Goal: Transaction & Acquisition: Purchase product/service

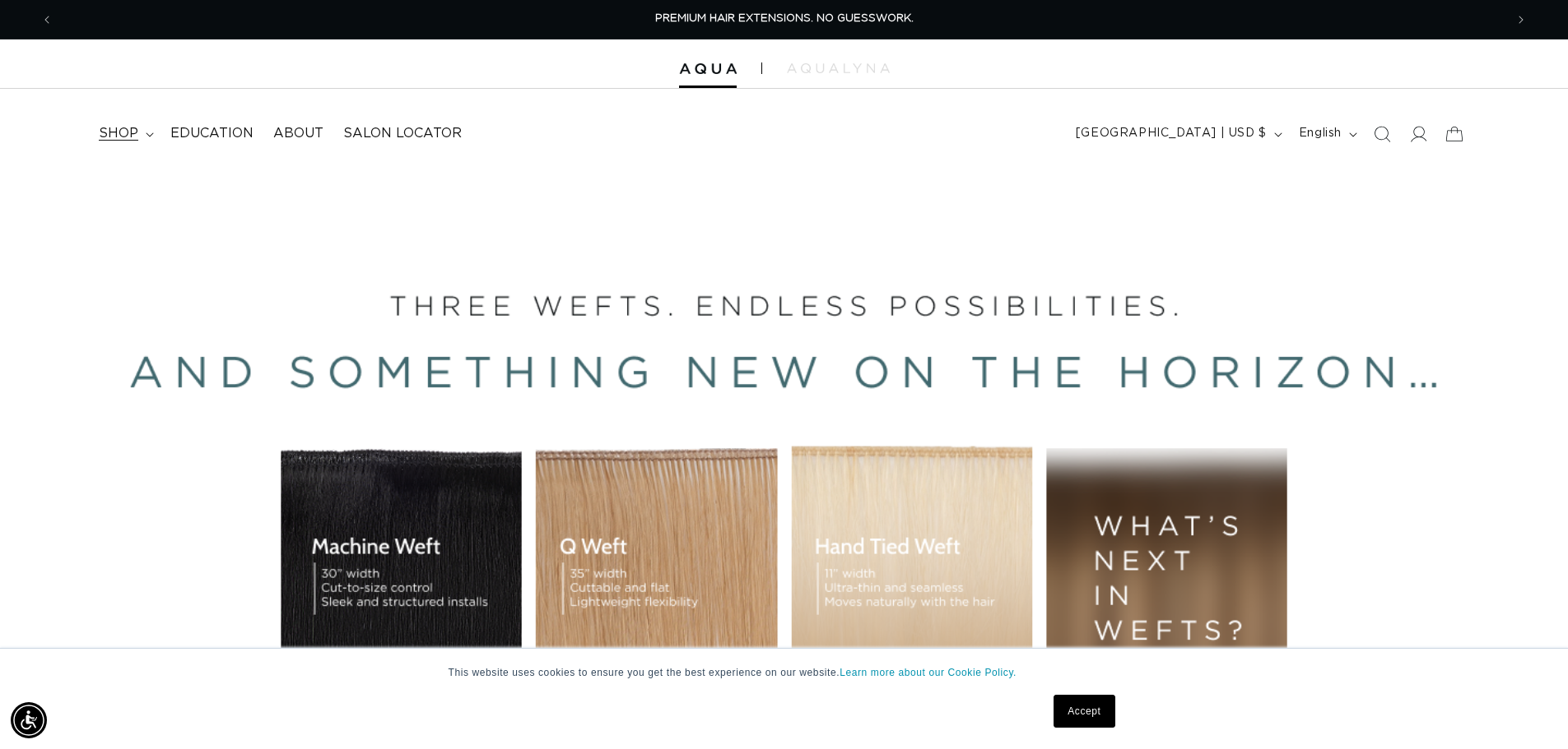
click at [149, 140] on summary "shop" at bounding box center [124, 134] width 72 height 37
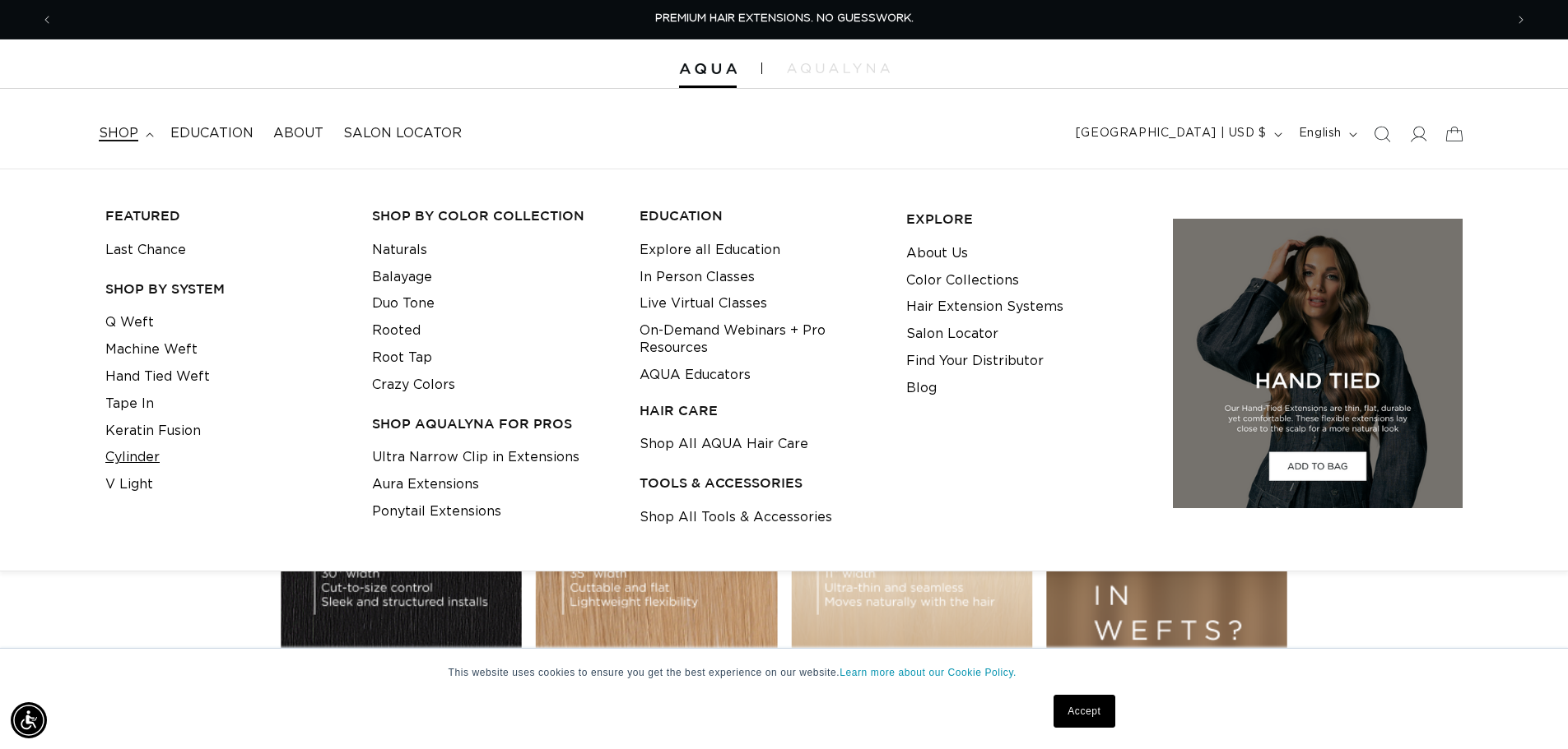
click at [133, 458] on link "Cylinder" at bounding box center [132, 458] width 54 height 28
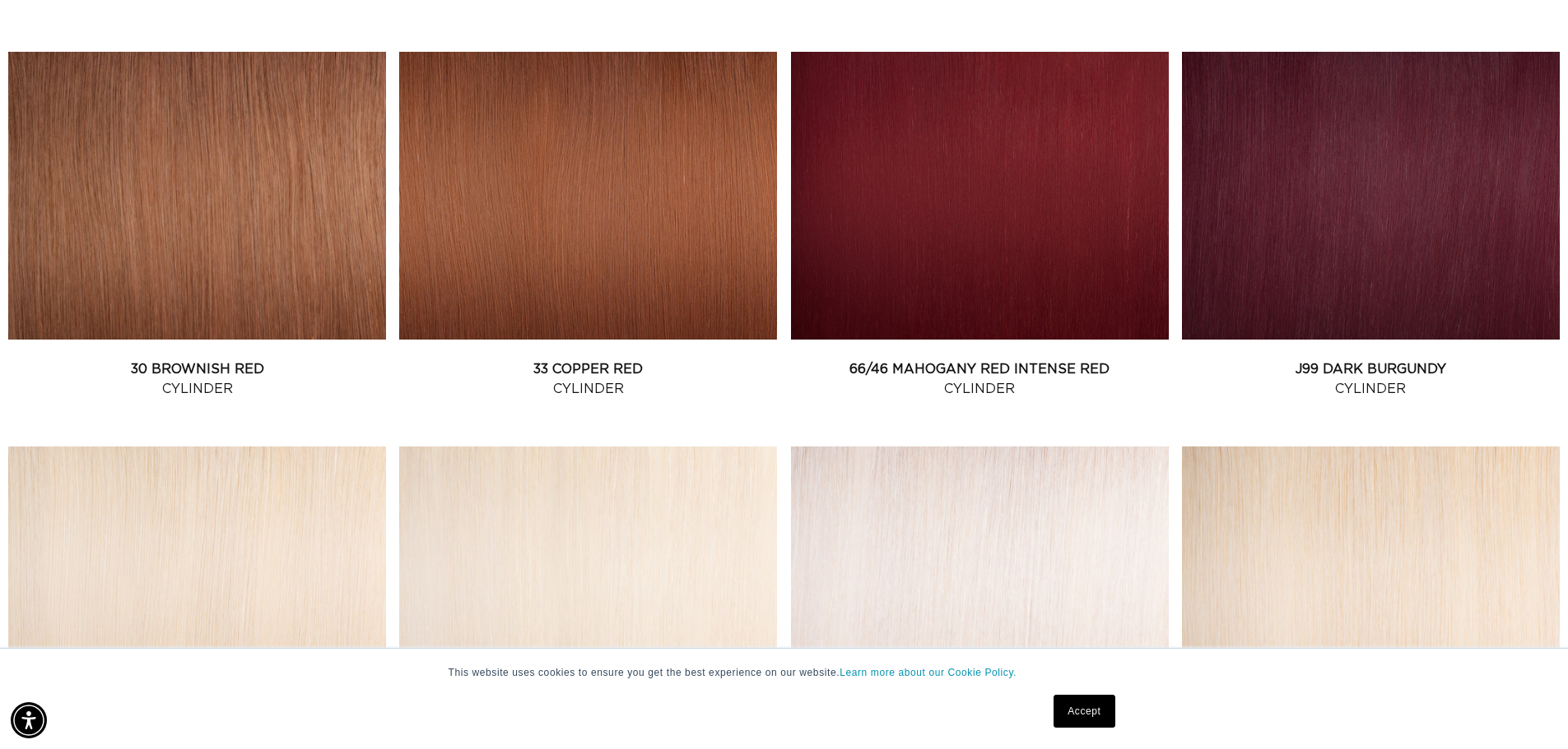
scroll to position [0, 1451]
click at [1392, 359] on link "J99 Dark Burgundy Cylinder" at bounding box center [1371, 378] width 378 height 39
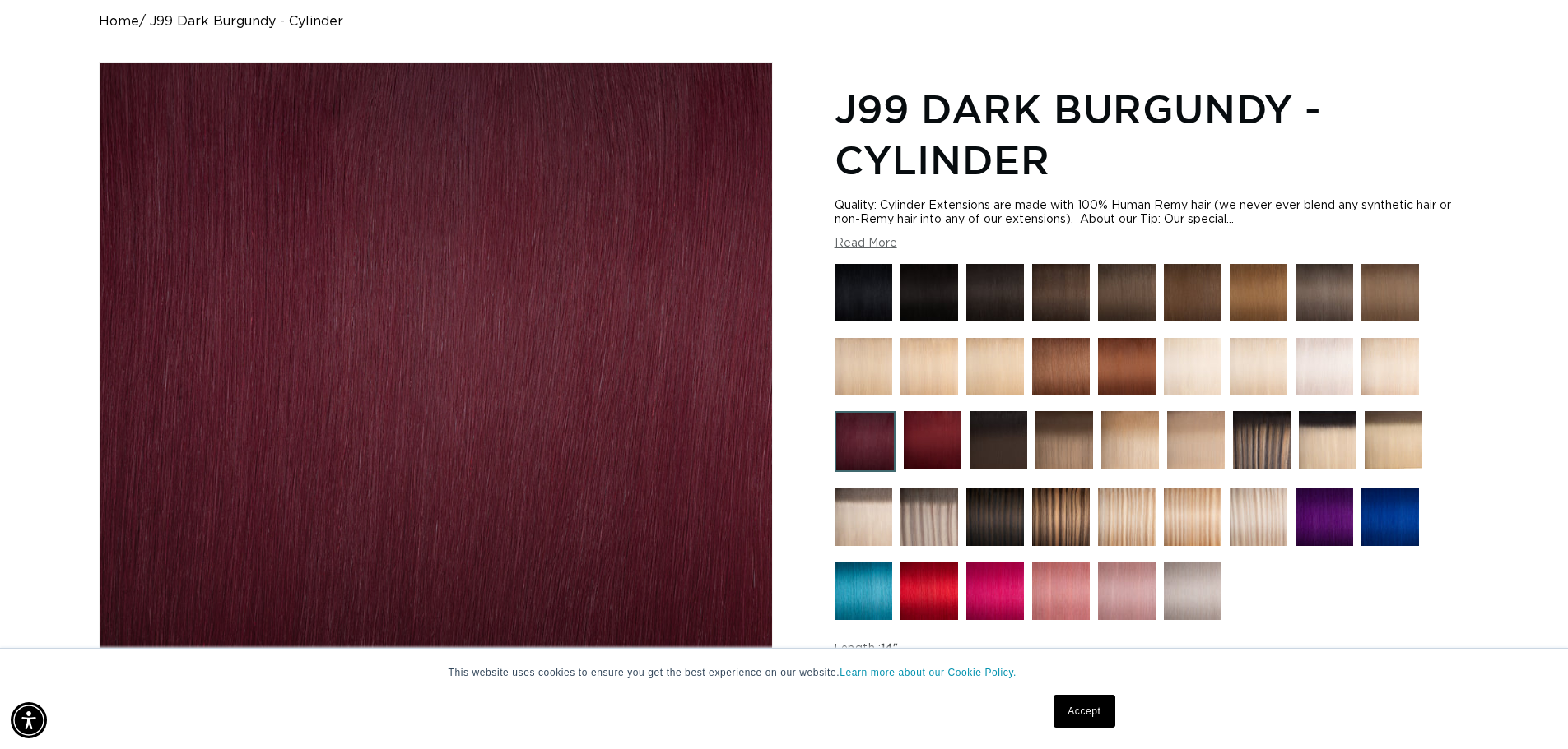
scroll to position [0, 1451]
click at [983, 579] on img at bounding box center [995, 591] width 58 height 58
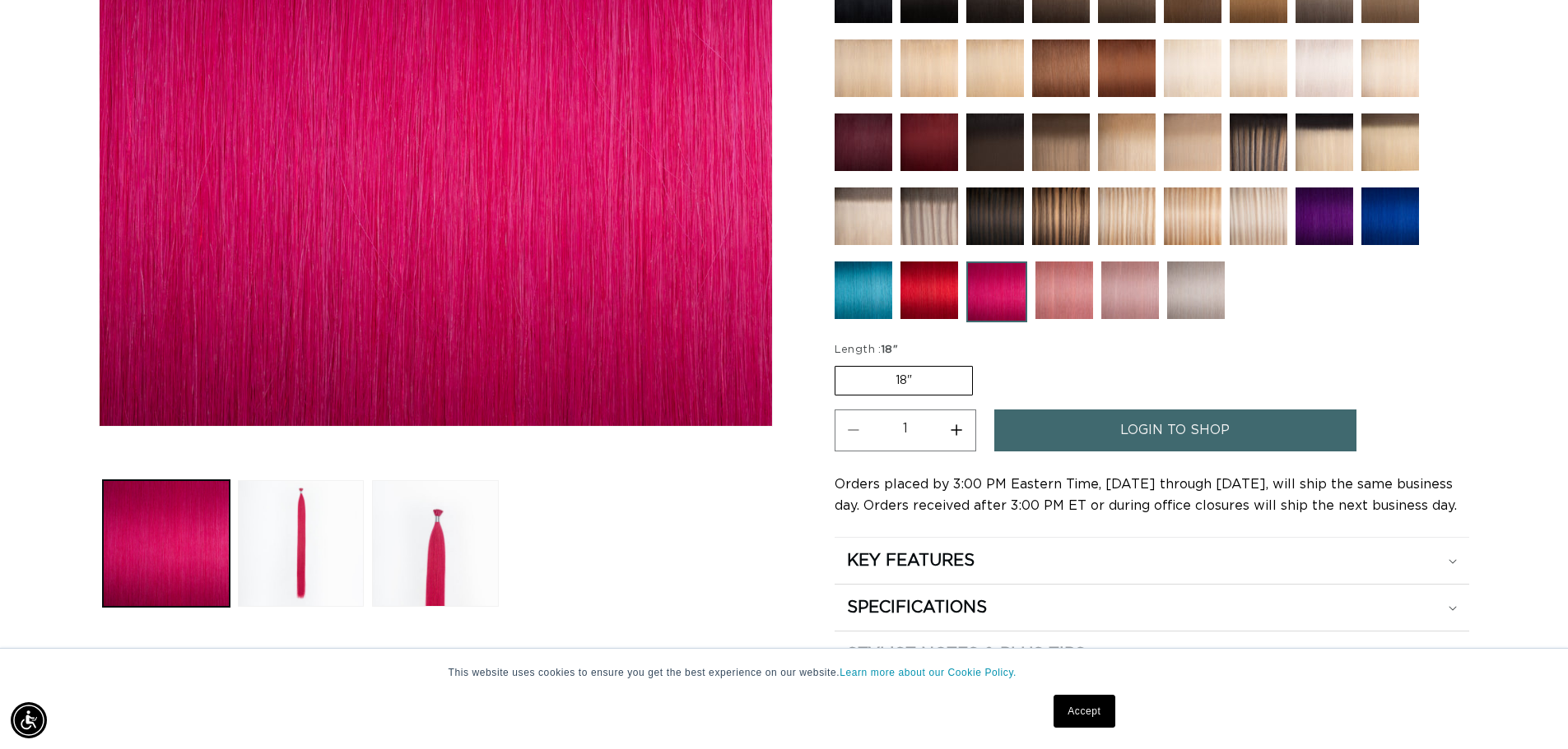
scroll to position [0, 1451]
click at [429, 554] on button "Load image 3 in gallery view" at bounding box center [435, 544] width 127 height 127
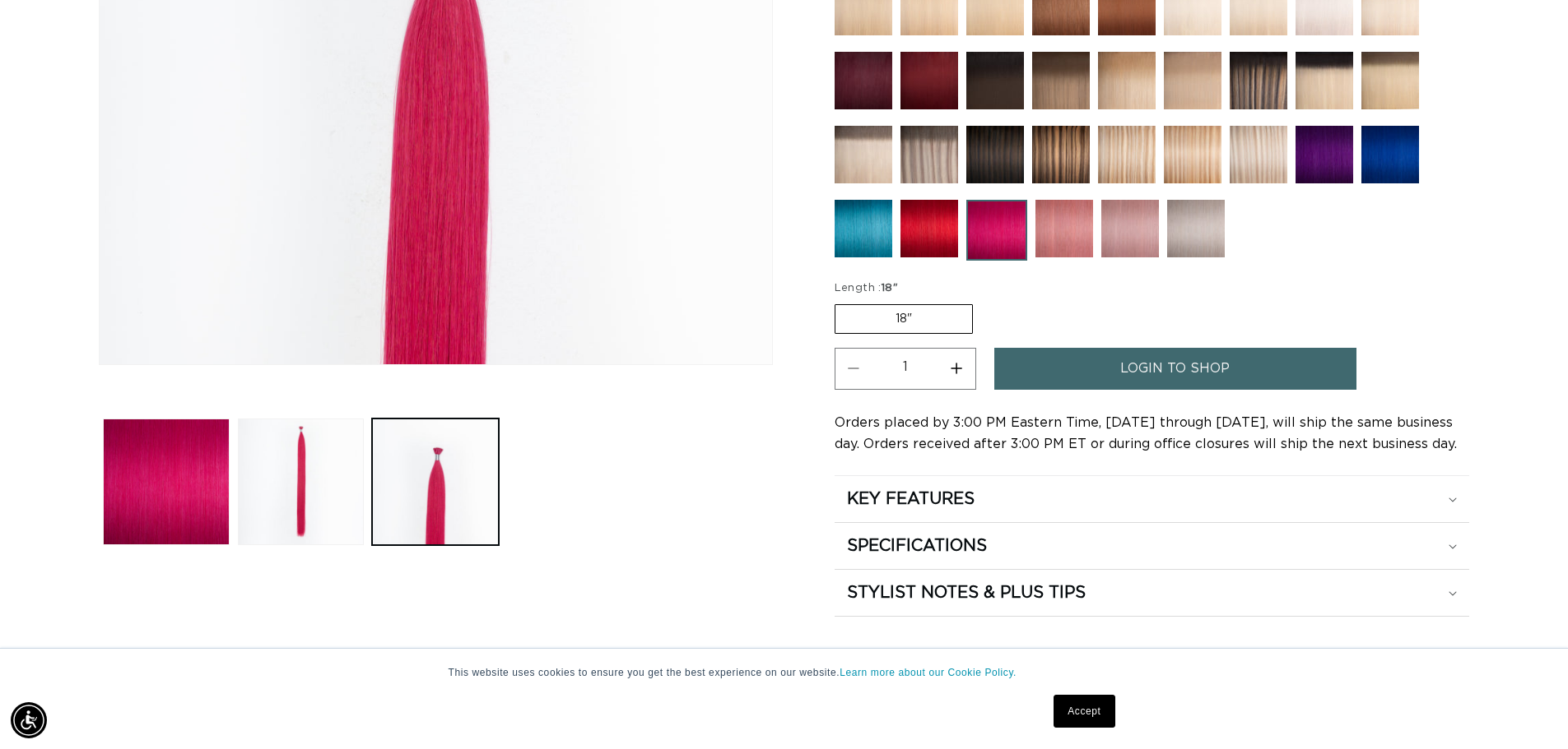
scroll to position [0, 2901]
click at [294, 520] on button "Load image 2 in gallery view" at bounding box center [302, 481] width 127 height 127
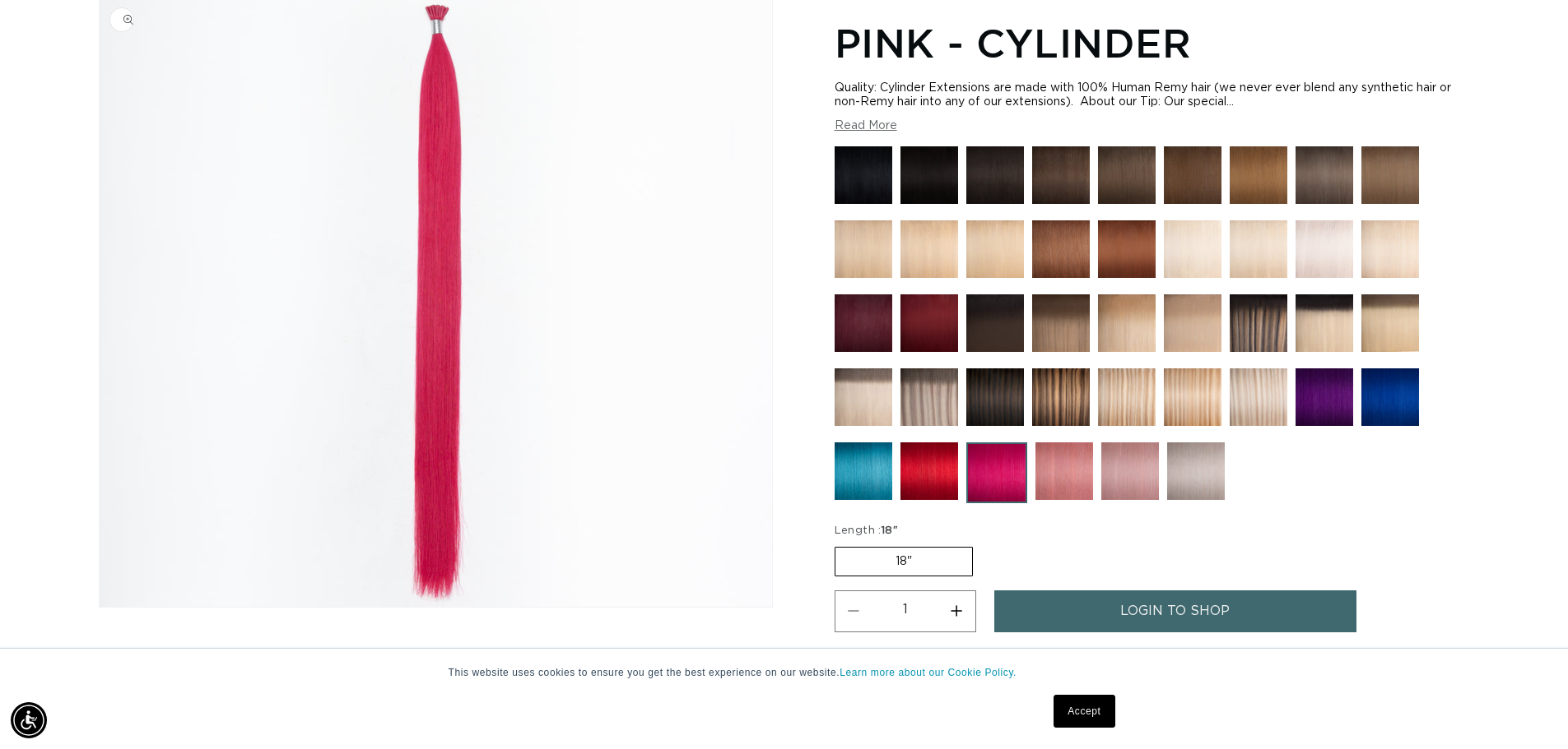
scroll to position [227, 0]
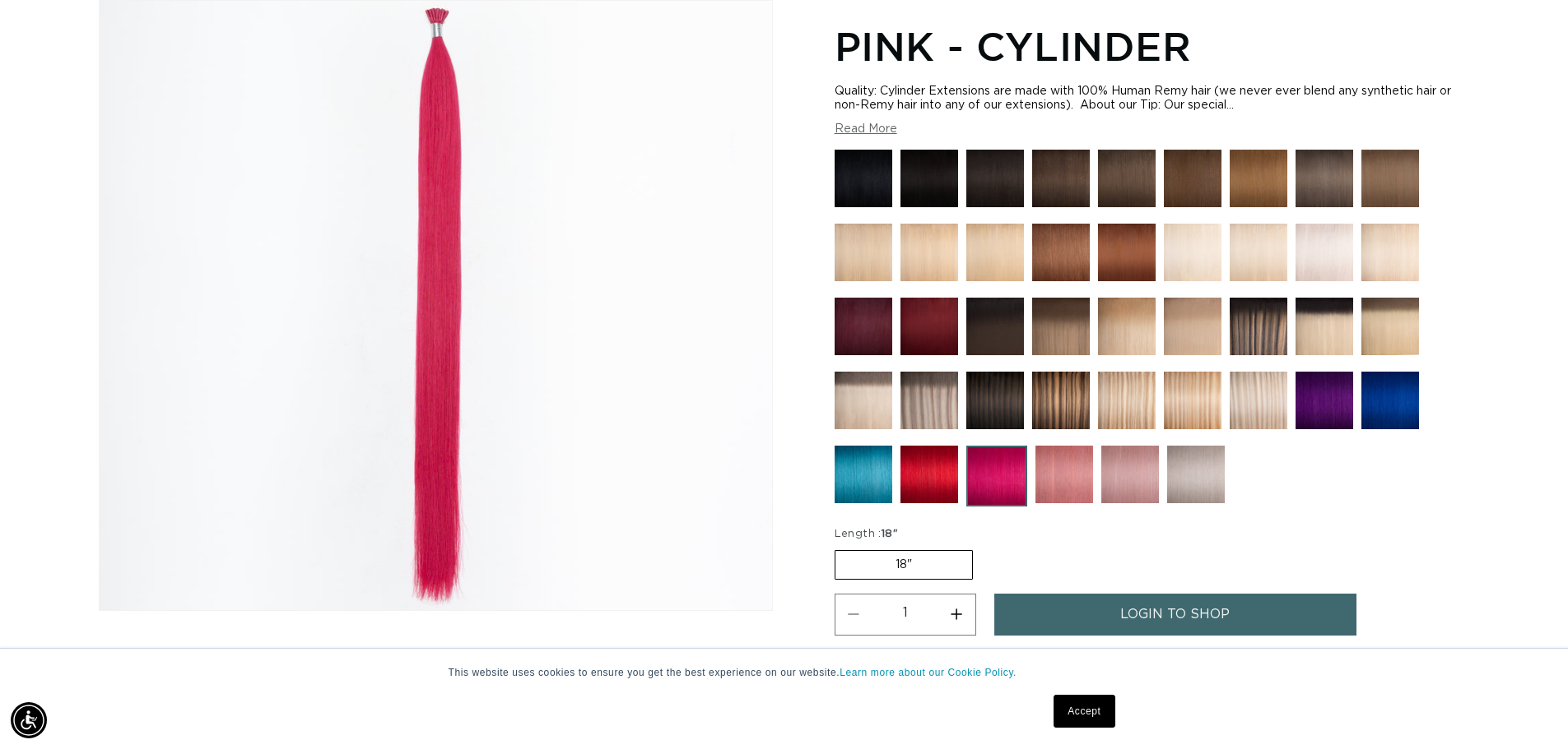
click at [928, 326] on img at bounding box center [929, 326] width 58 height 58
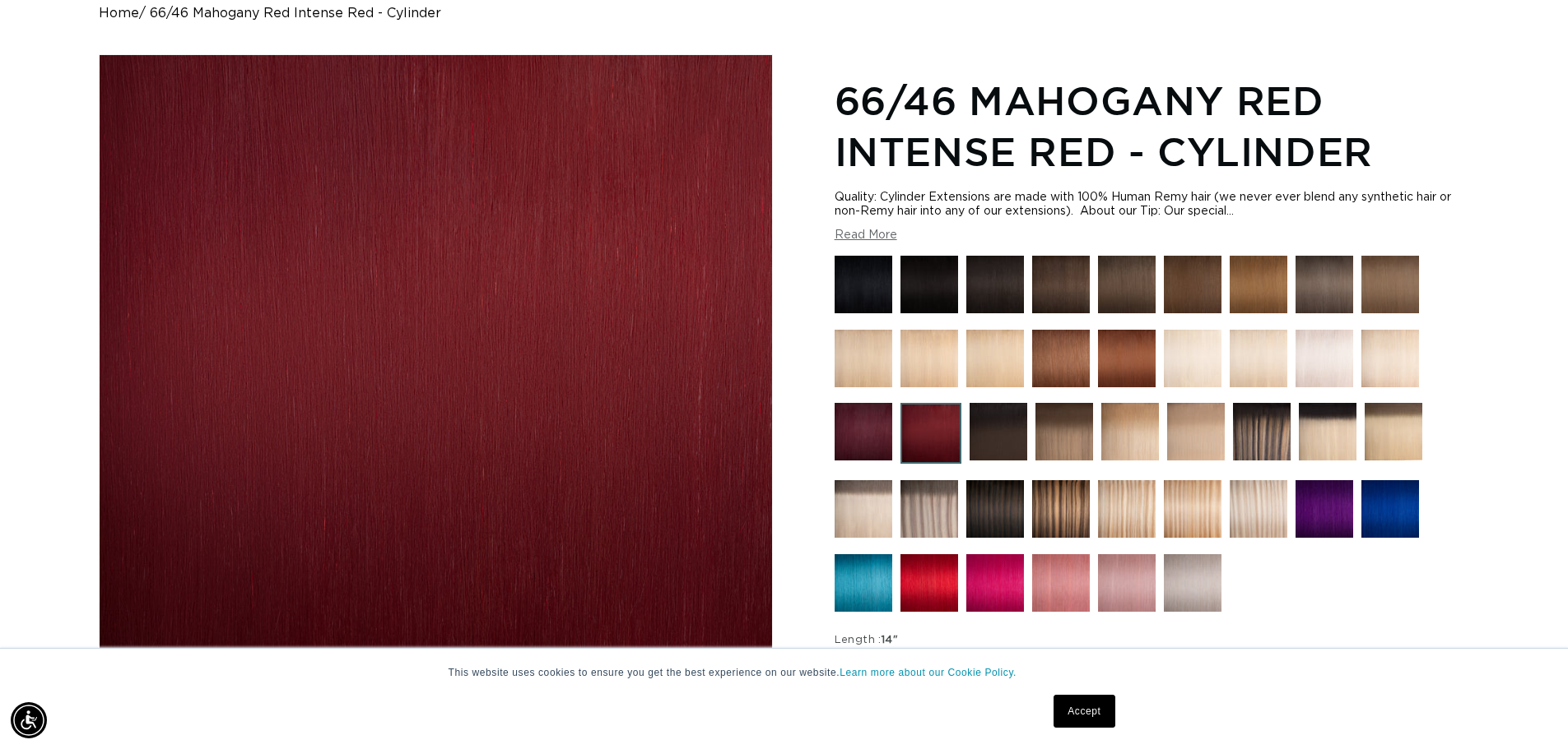
scroll to position [247, 0]
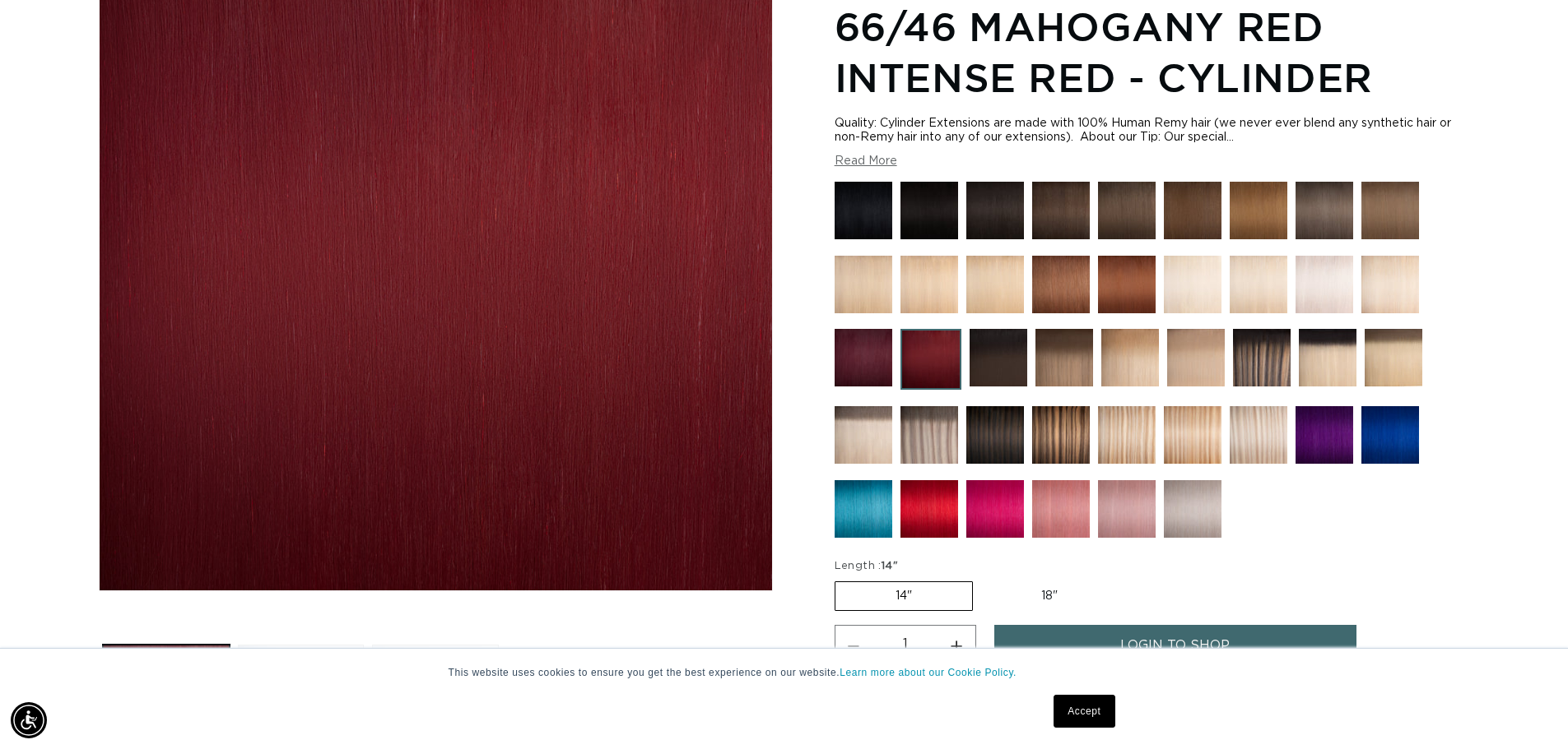
click at [857, 359] on img at bounding box center [863, 357] width 58 height 58
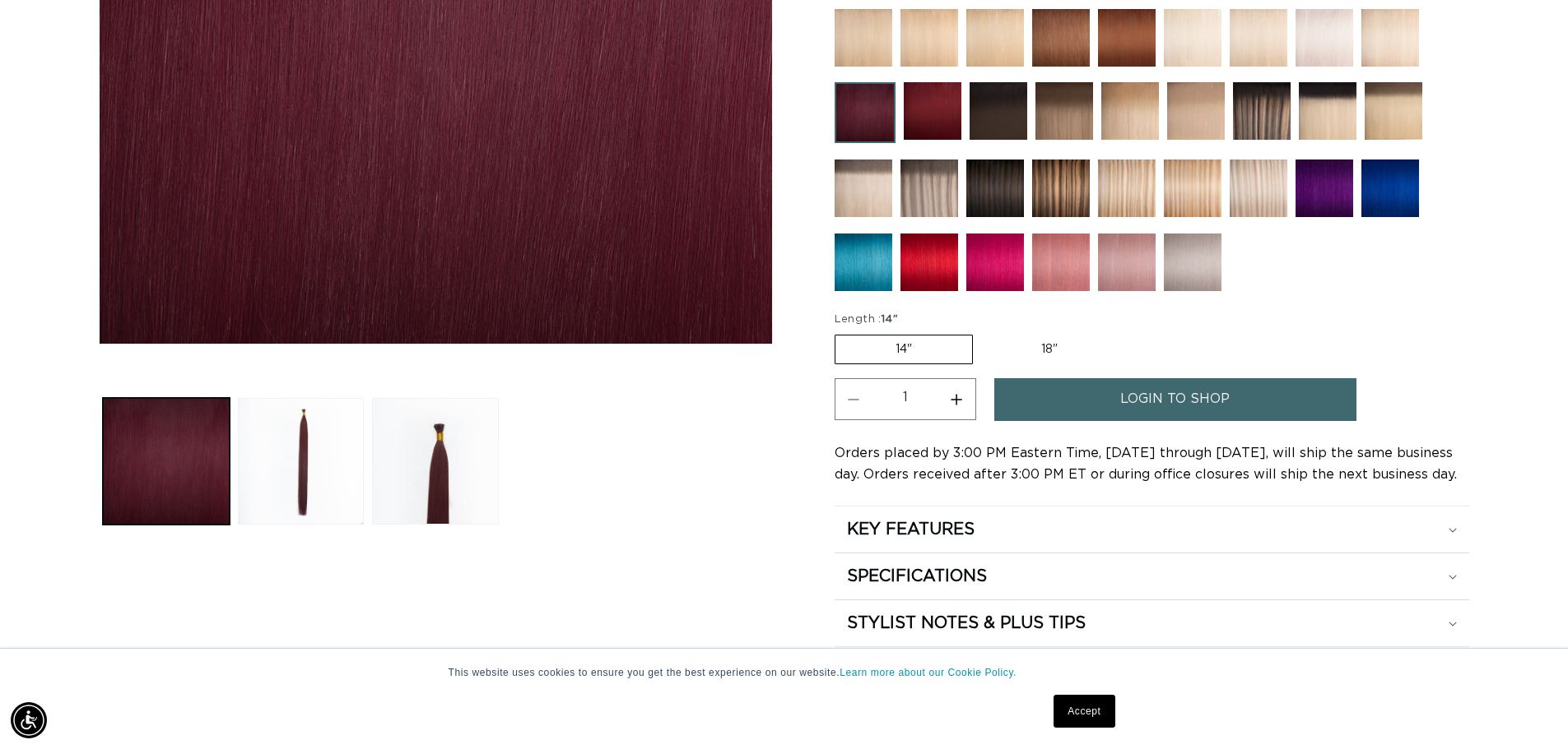
scroll to position [0, 1451]
click at [1054, 350] on label "18" Variant sold out or unavailable" at bounding box center [1049, 349] width 137 height 28
click at [982, 332] on input "18" Variant sold out or unavailable" at bounding box center [981, 331] width 1 height 1
radio input "true"
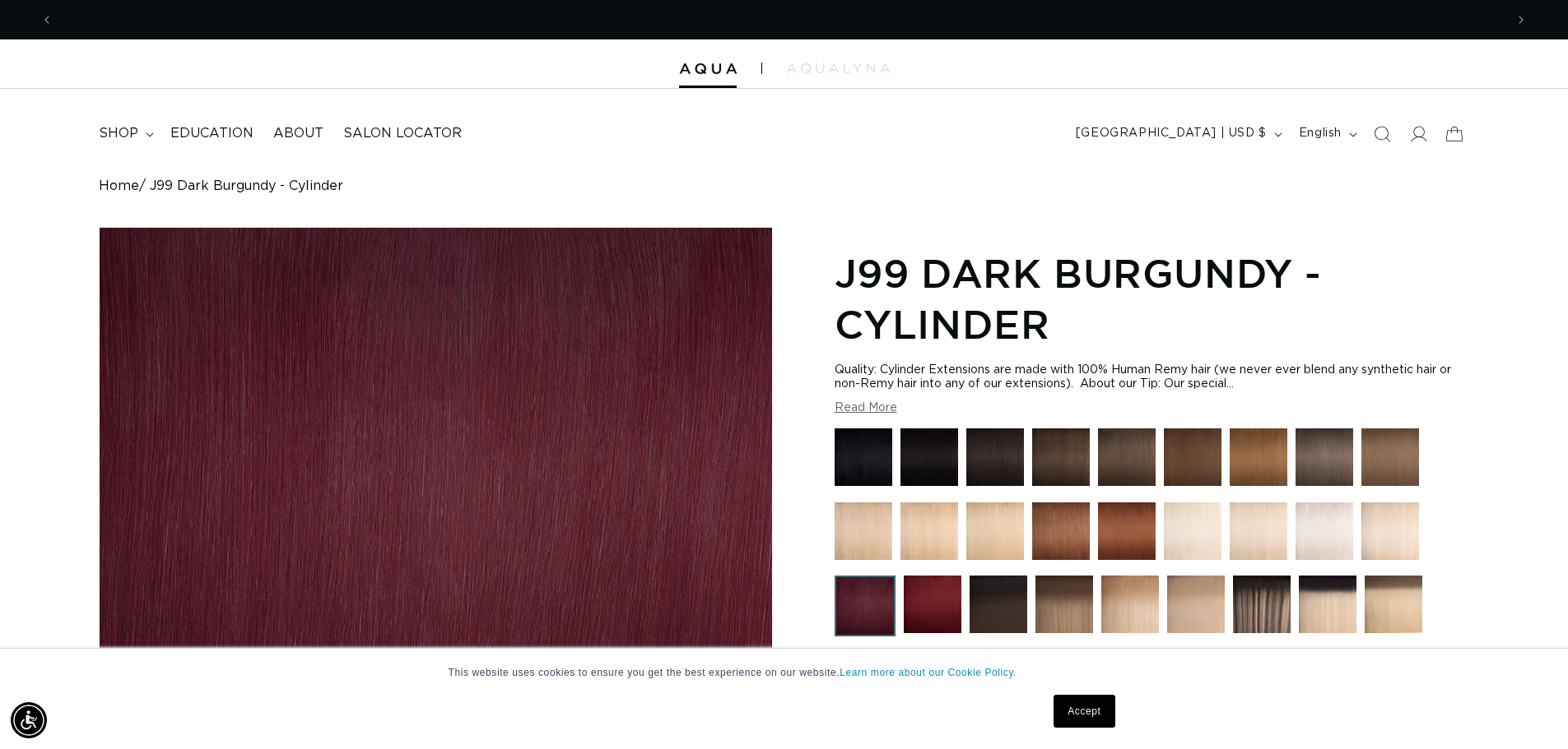
scroll to position [0, 2901]
